Goal: Book appointment/travel/reservation

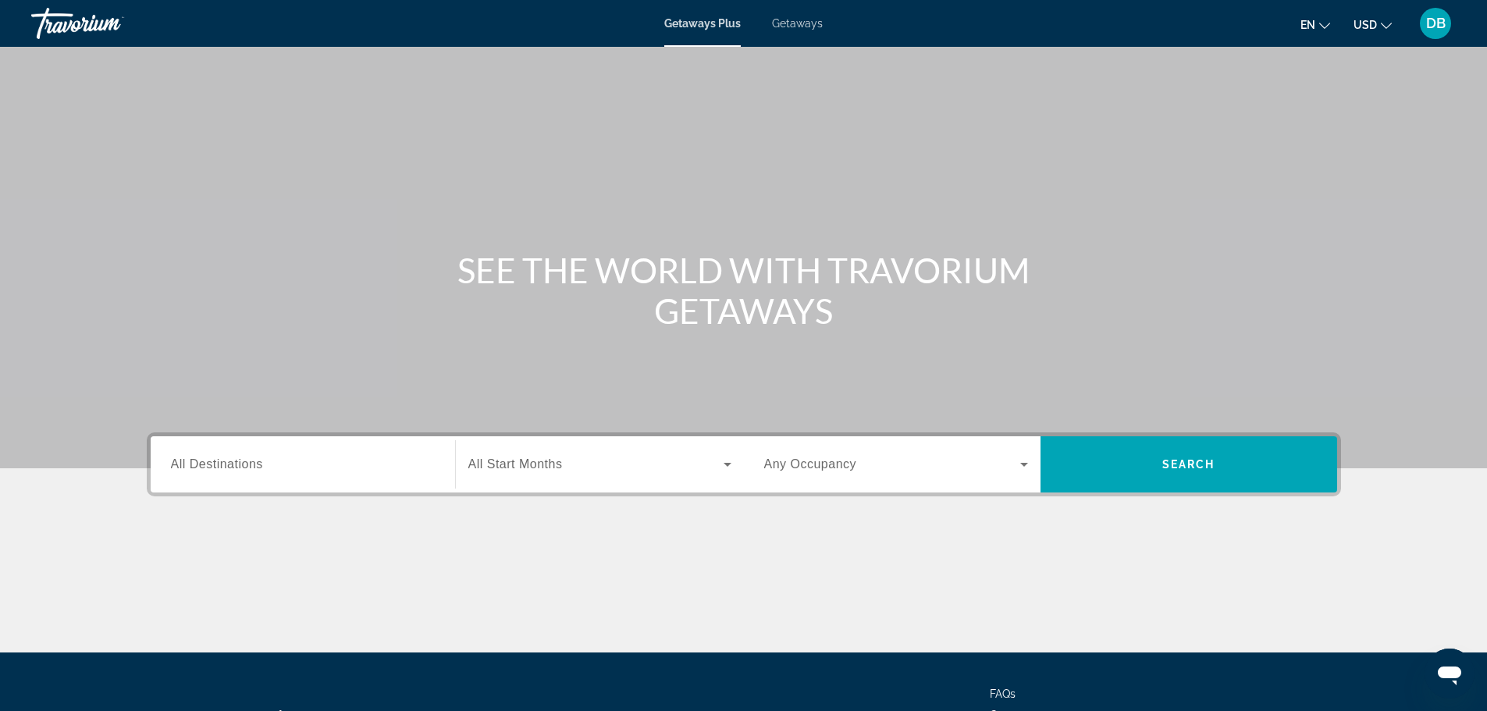
click at [793, 24] on span "Getaways" at bounding box center [797, 23] width 51 height 12
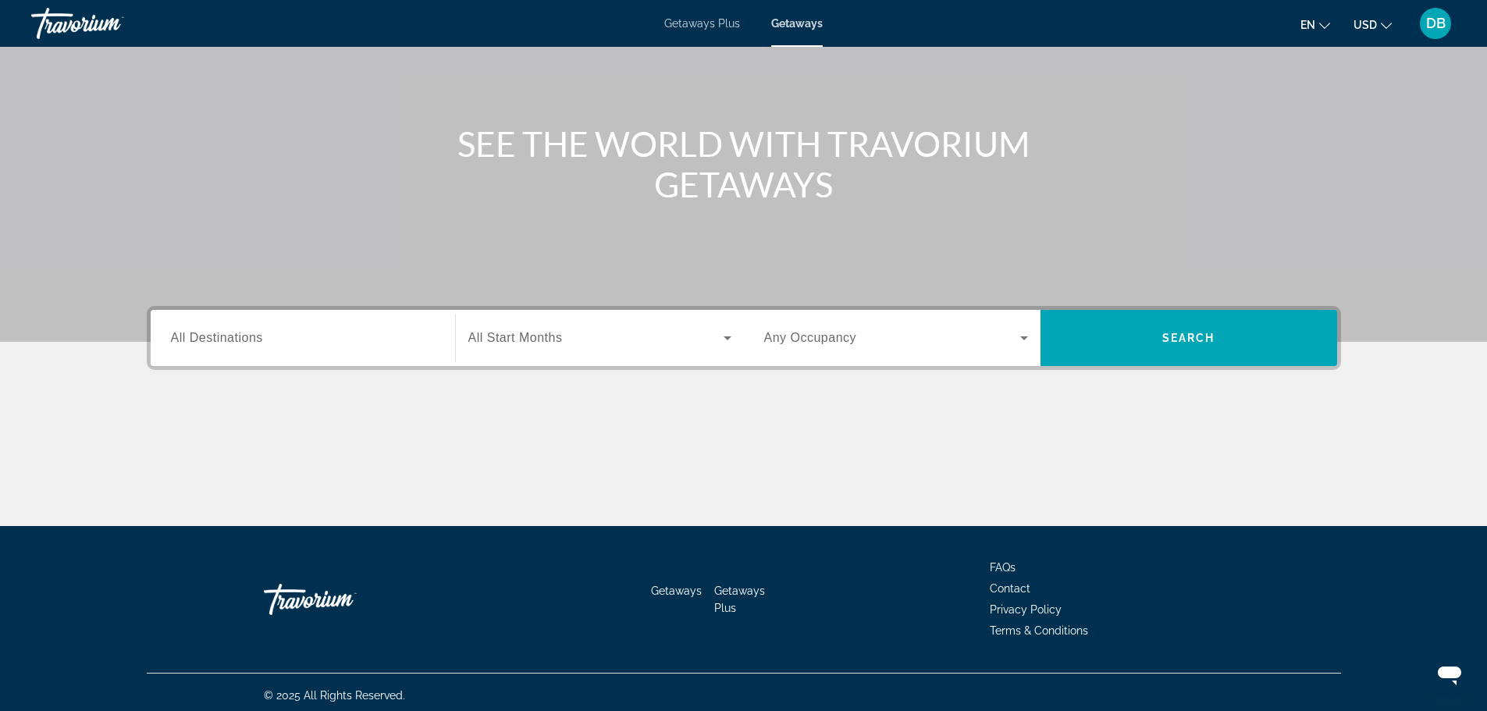
scroll to position [133, 0]
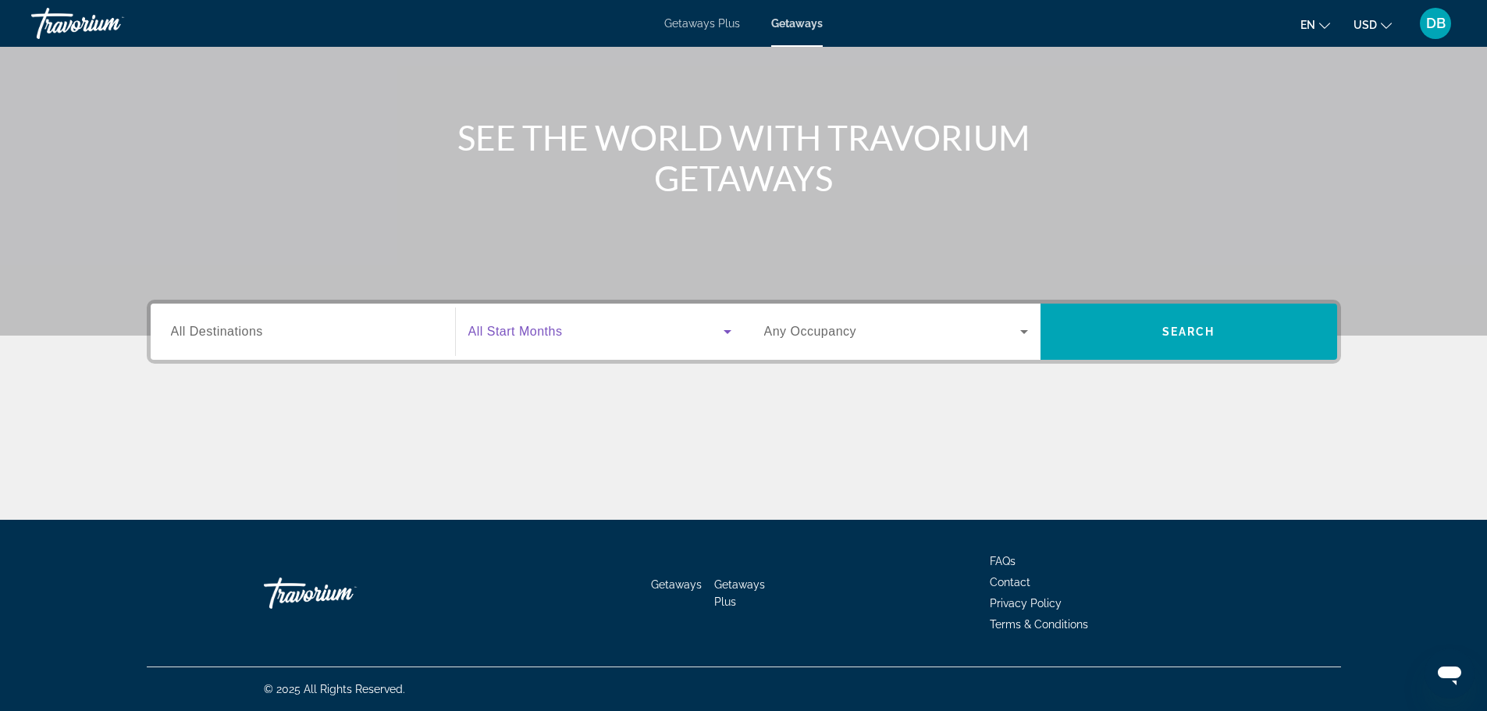
click at [734, 329] on icon "Search widget" at bounding box center [727, 331] width 19 height 19
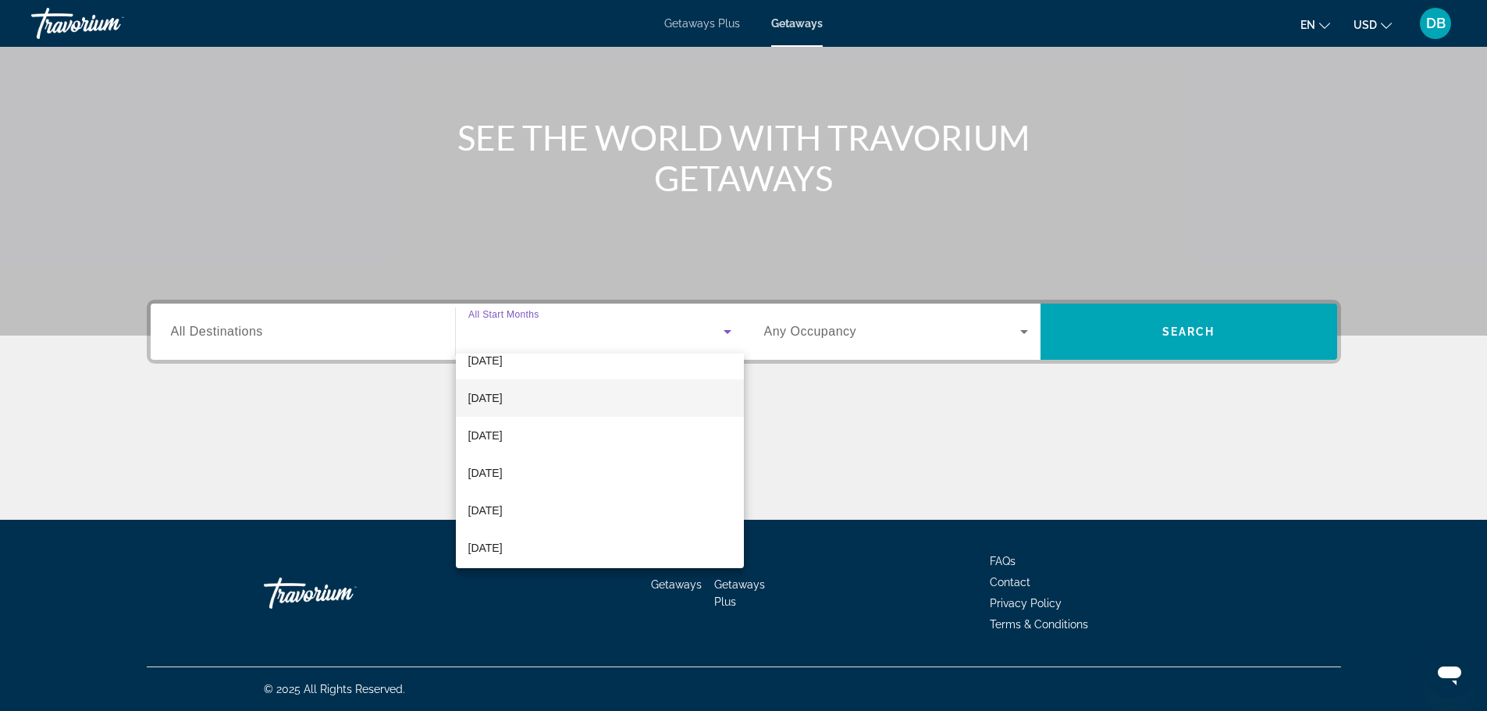
scroll to position [234, 0]
click at [503, 549] on span "[DATE]" at bounding box center [485, 556] width 34 height 19
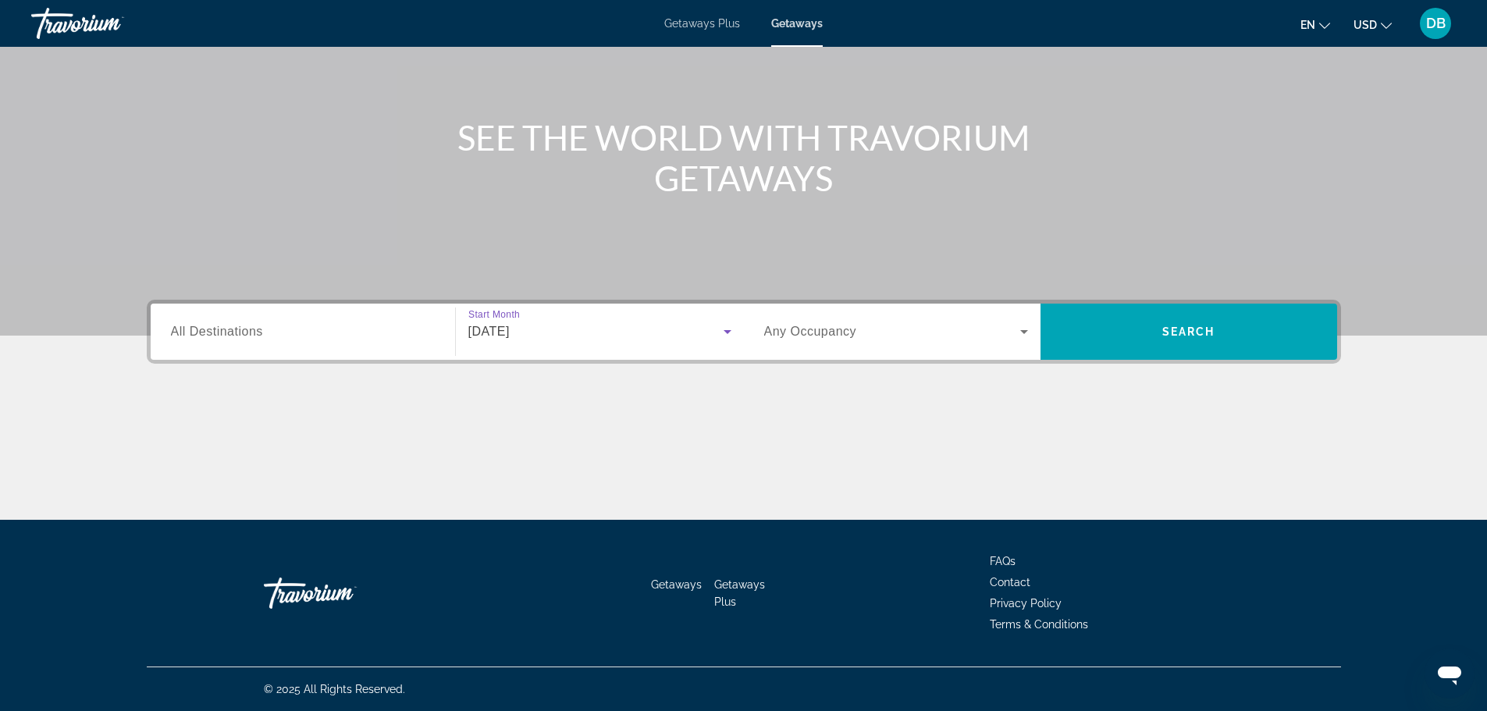
click at [906, 334] on span "Search widget" at bounding box center [892, 331] width 256 height 19
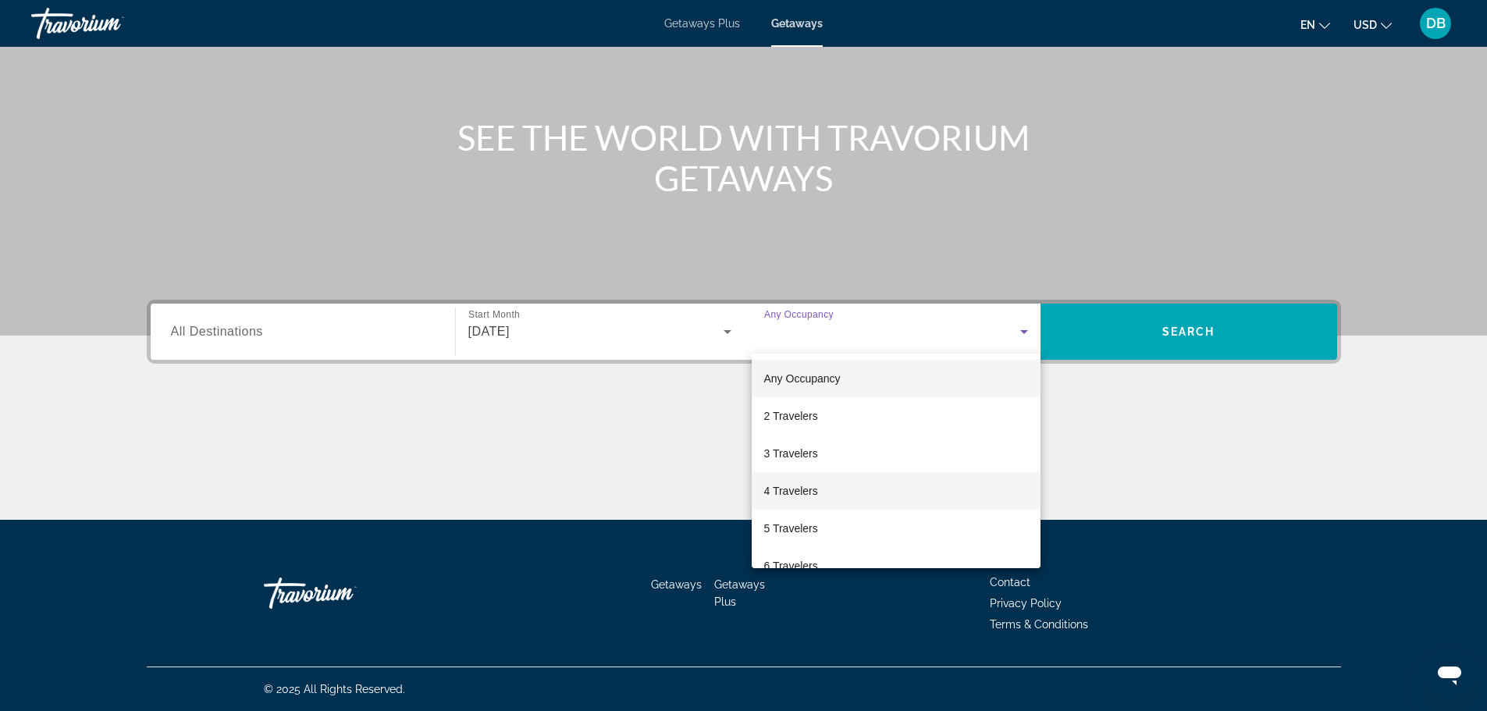
click at [802, 495] on span "4 Travelers" at bounding box center [791, 491] width 54 height 19
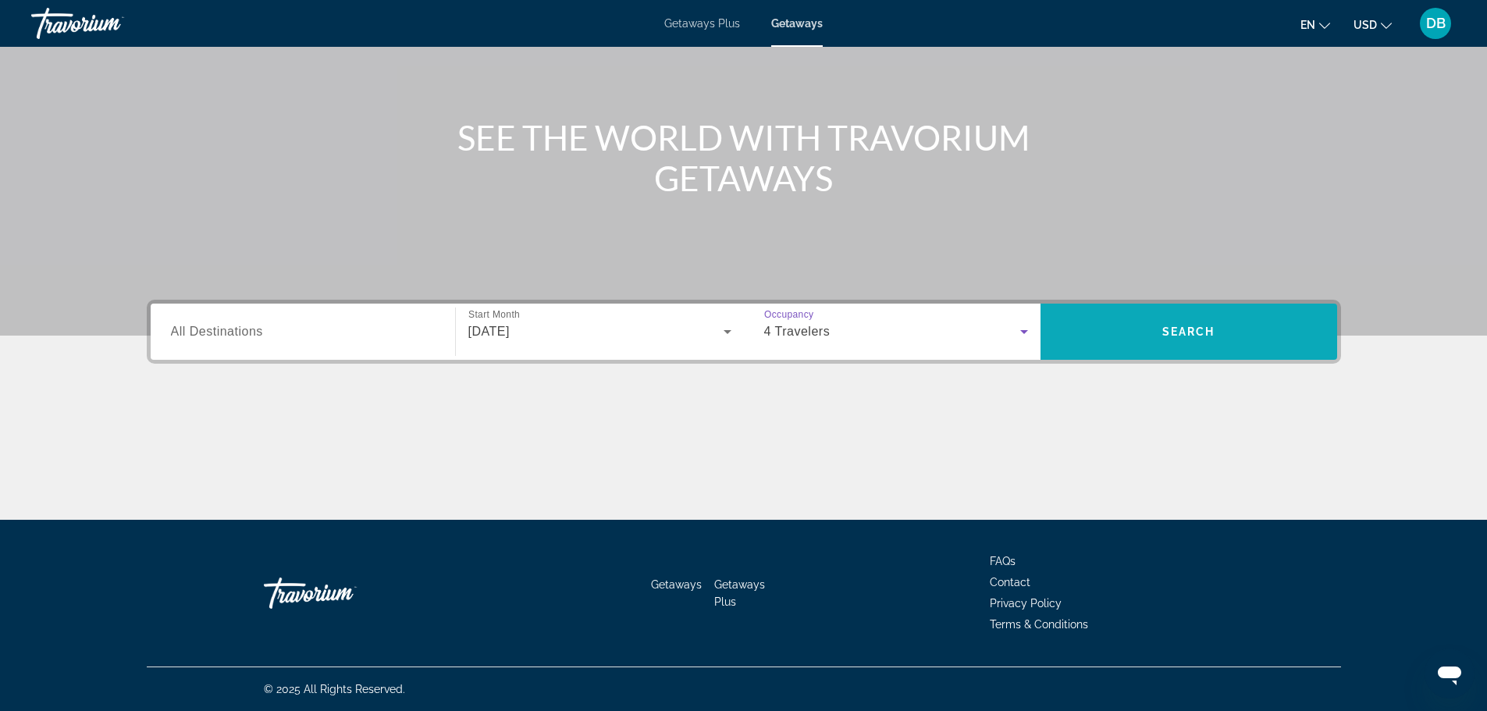
click at [1152, 341] on span "Search widget" at bounding box center [1189, 331] width 297 height 37
